Goal: Understand process/instructions: Learn about a topic

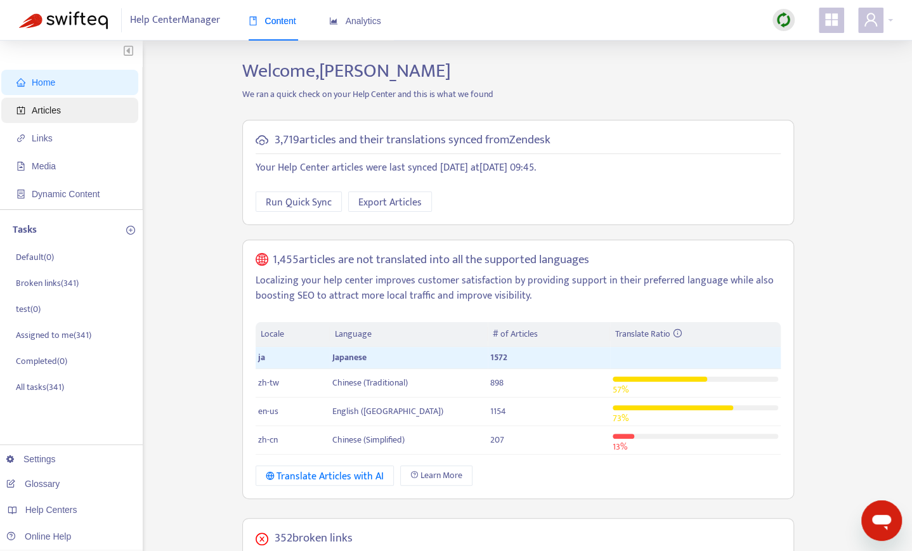
click at [69, 105] on span "Articles" at bounding box center [72, 110] width 112 height 25
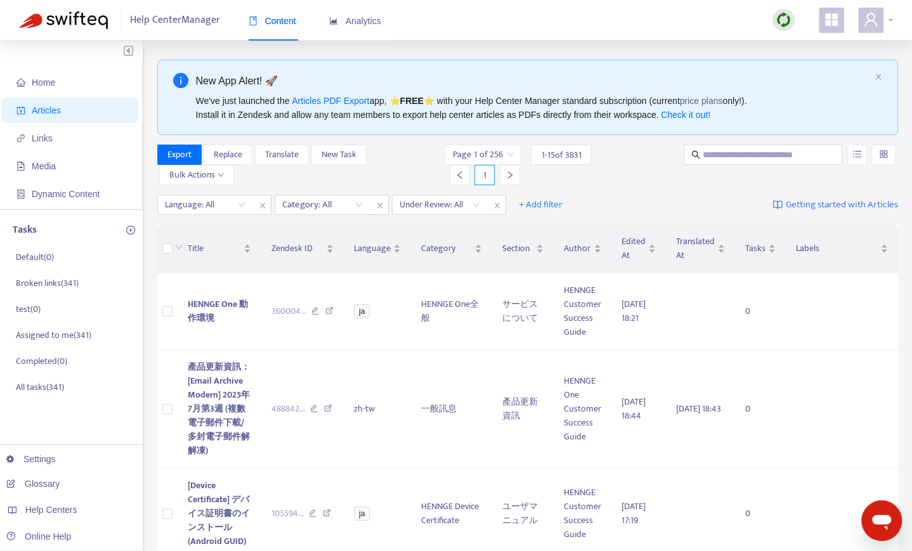
click at [878, 25] on icon "user" at bounding box center [870, 19] width 15 height 15
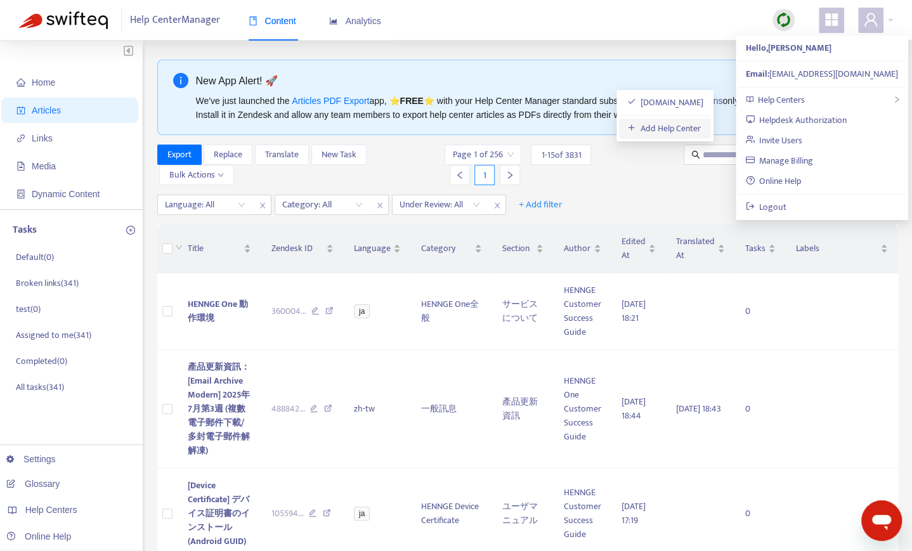
click at [661, 121] on link "Add Help Center" at bounding box center [664, 128] width 74 height 15
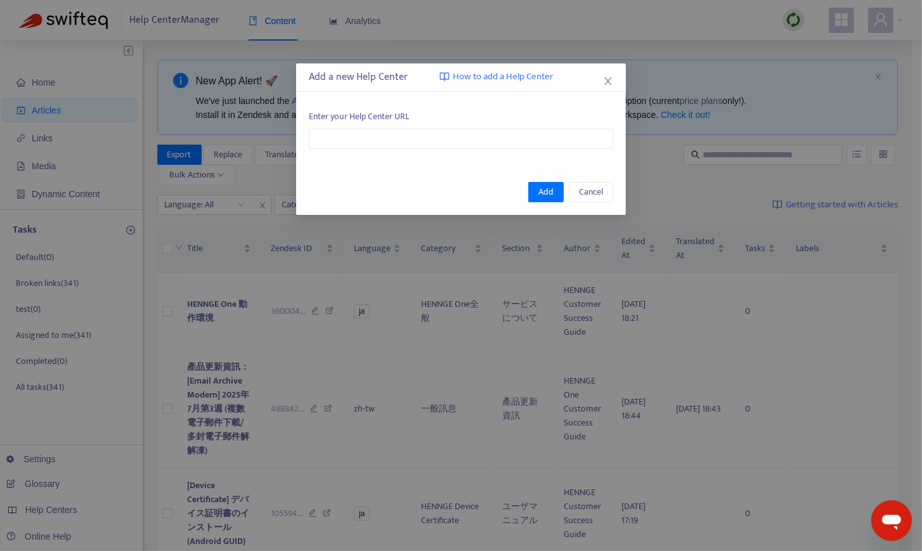
click at [528, 82] on span "How to add a Help Center" at bounding box center [503, 77] width 101 height 15
click at [599, 191] on span "Cancel" at bounding box center [591, 192] width 24 height 14
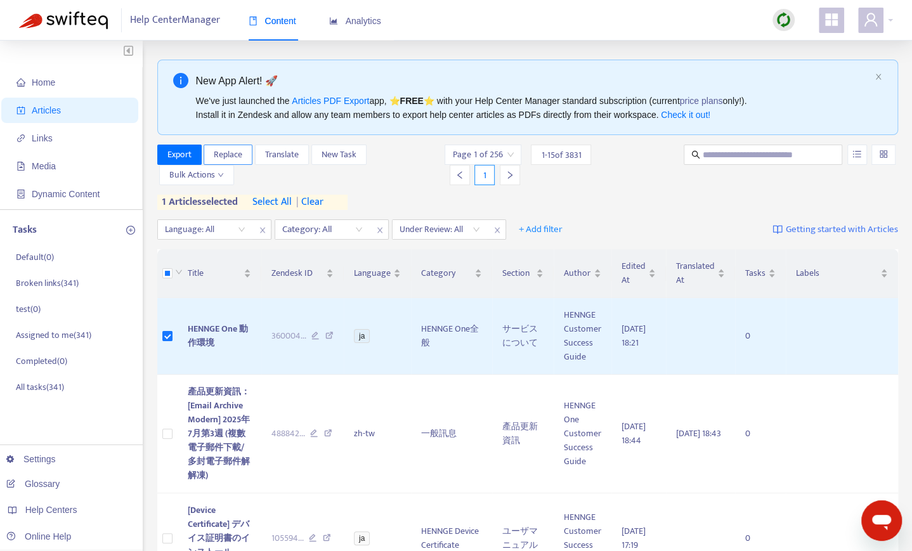
click at [236, 155] on span "Replace" at bounding box center [228, 155] width 29 height 14
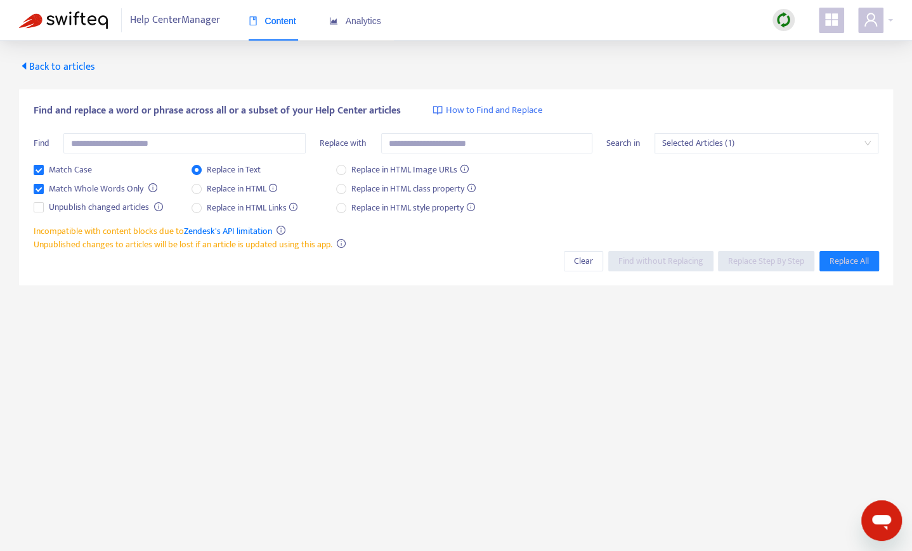
click at [98, 70] on div "Back to articles" at bounding box center [456, 67] width 874 height 15
click at [84, 68] on span "Back to articles" at bounding box center [57, 66] width 76 height 17
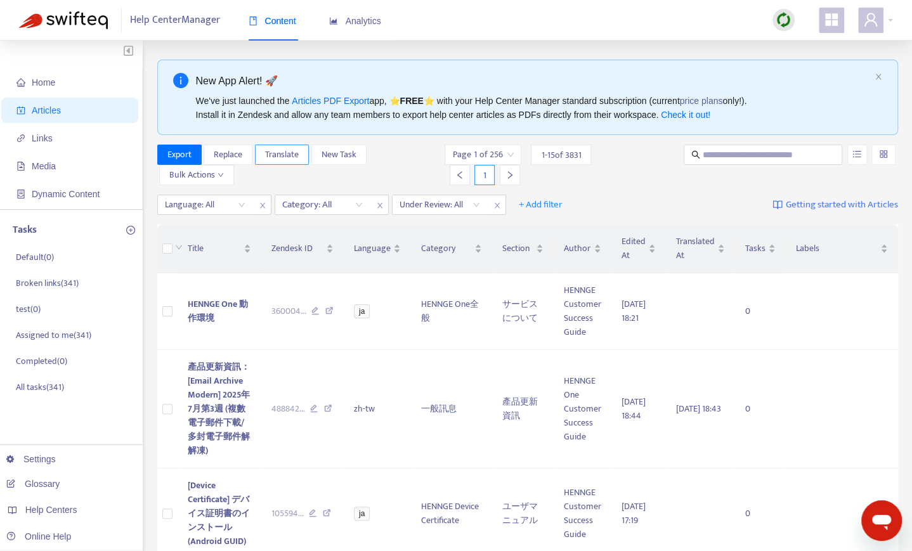
click at [283, 158] on span "Translate" at bounding box center [282, 155] width 34 height 14
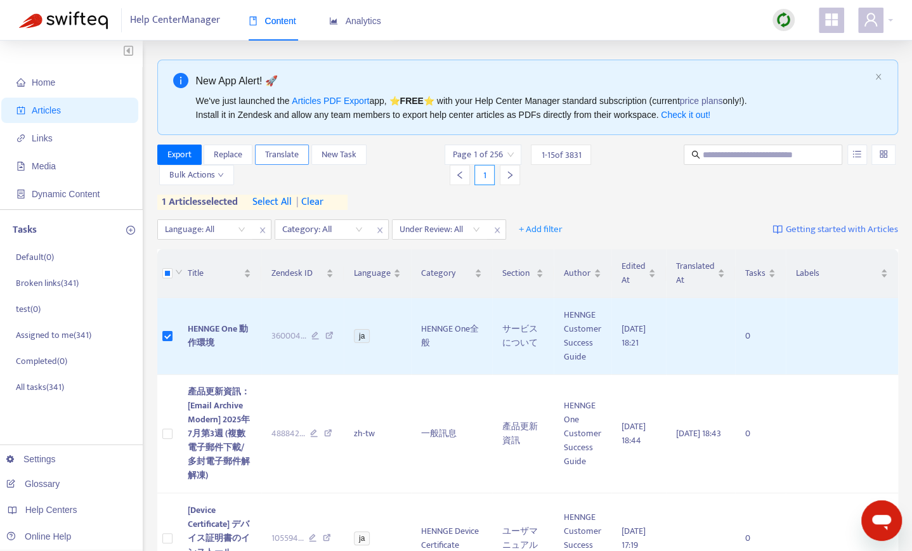
click at [282, 154] on span "Translate" at bounding box center [282, 155] width 34 height 14
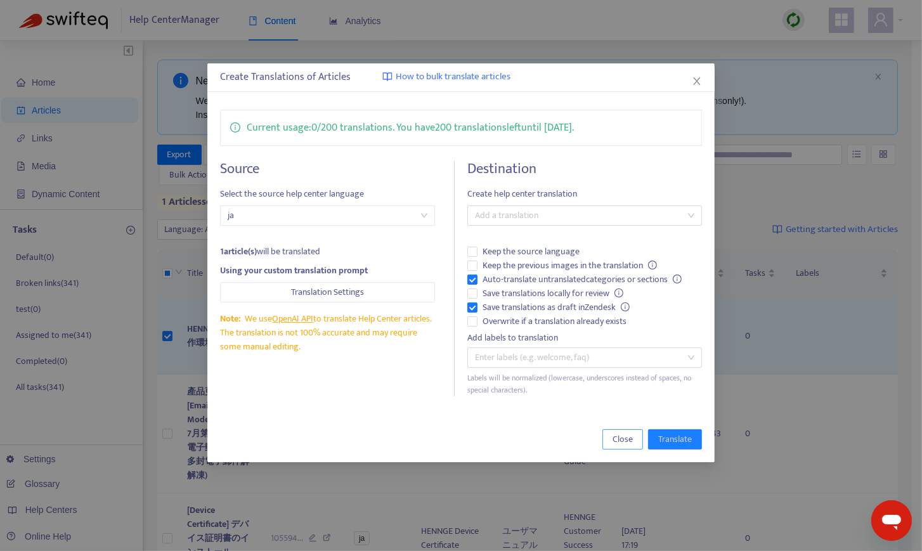
click at [622, 439] on span "Close" at bounding box center [623, 440] width 20 height 14
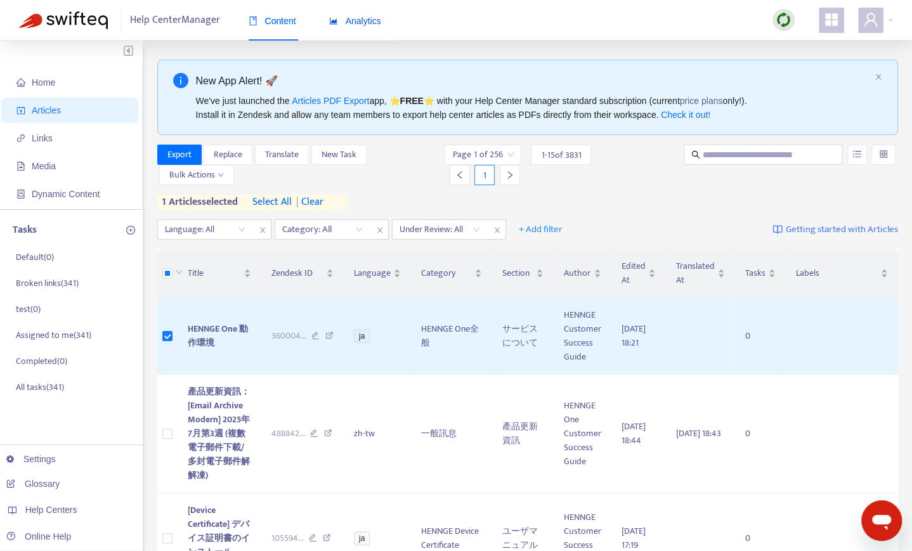
click at [358, 18] on span "Analytics" at bounding box center [355, 21] width 52 height 10
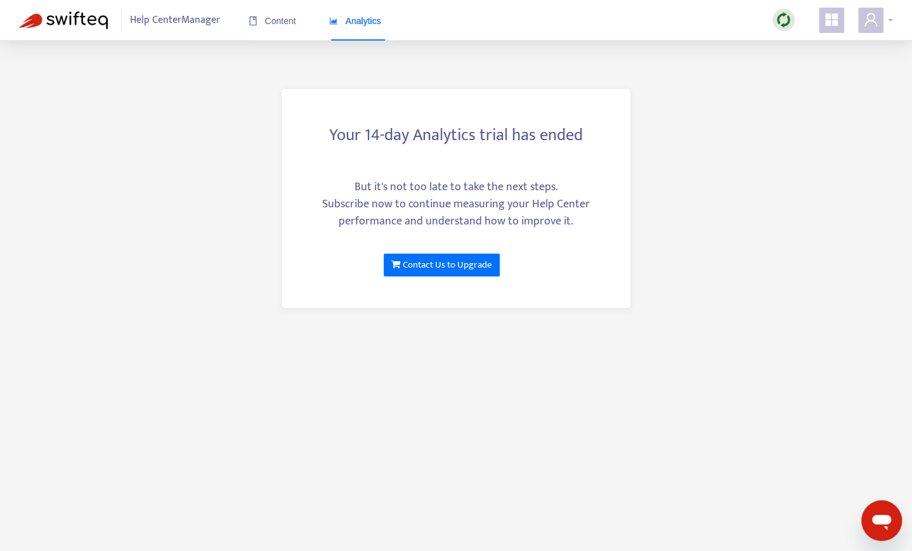
click at [875, 18] on icon "user" at bounding box center [870, 19] width 15 height 15
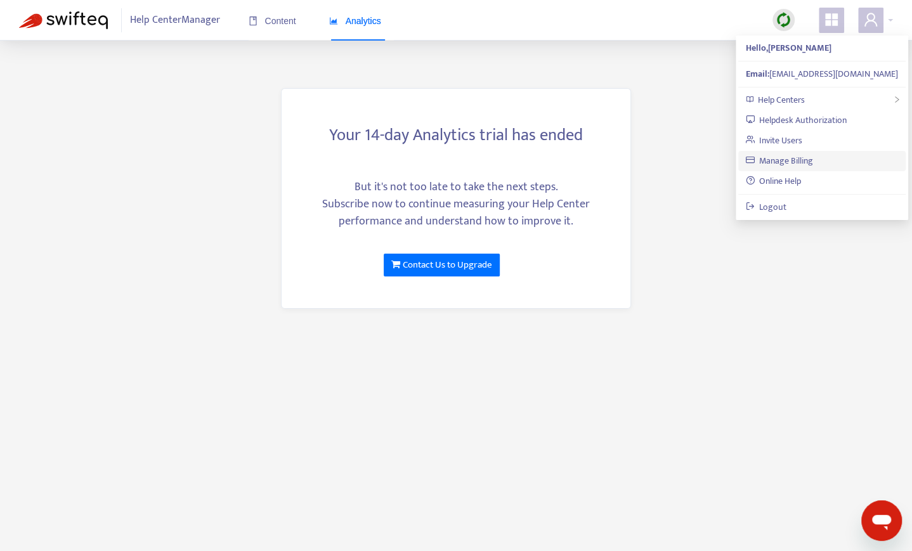
click at [789, 161] on link "Manage Billing" at bounding box center [780, 160] width 68 height 15
